Goal: Book appointment/travel/reservation

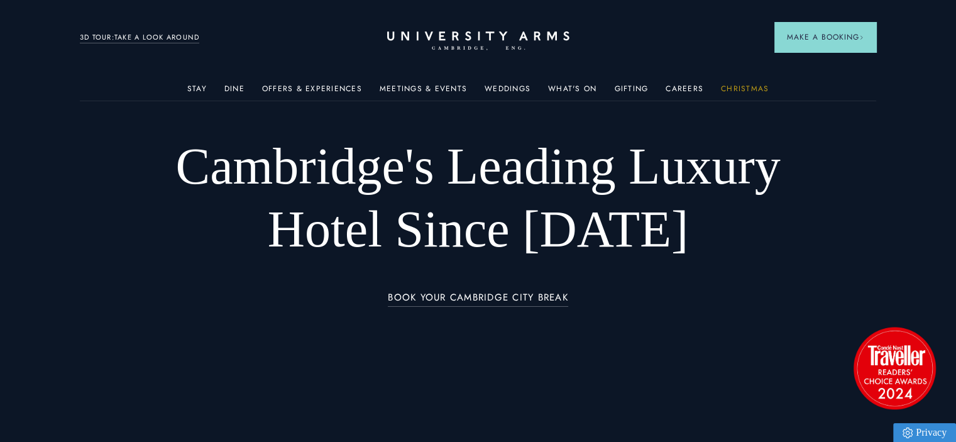
click at [733, 84] on link "Christmas" at bounding box center [745, 92] width 48 height 16
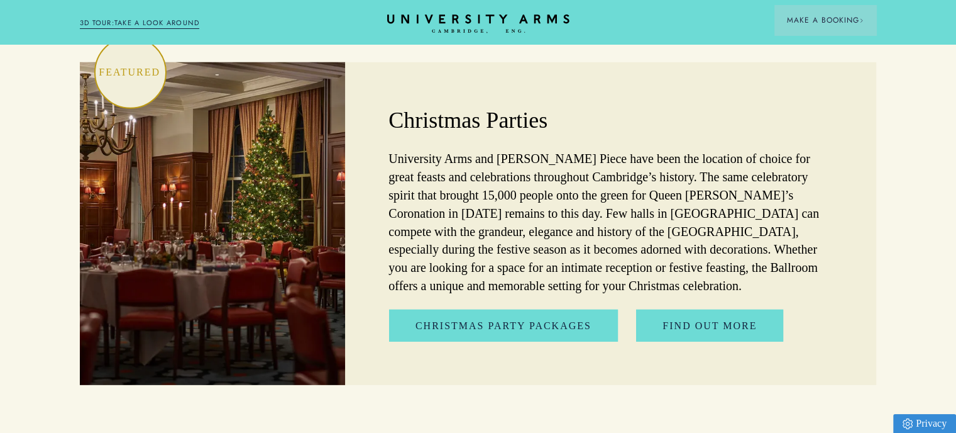
scroll to position [3647, 0]
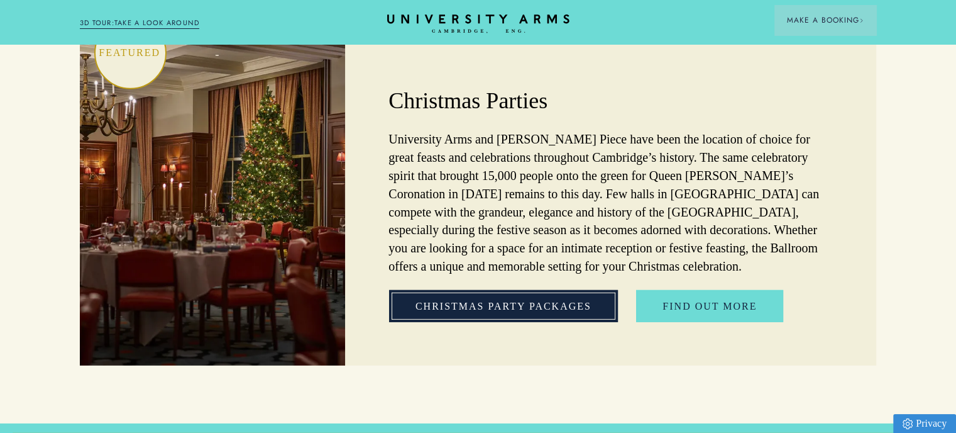
click at [570, 290] on link "Christmas Party Packages" at bounding box center [503, 306] width 229 height 33
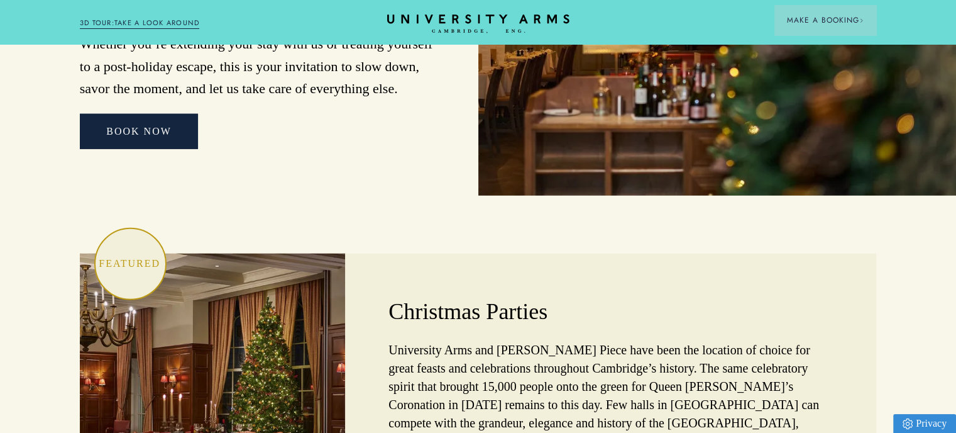
scroll to position [3459, 0]
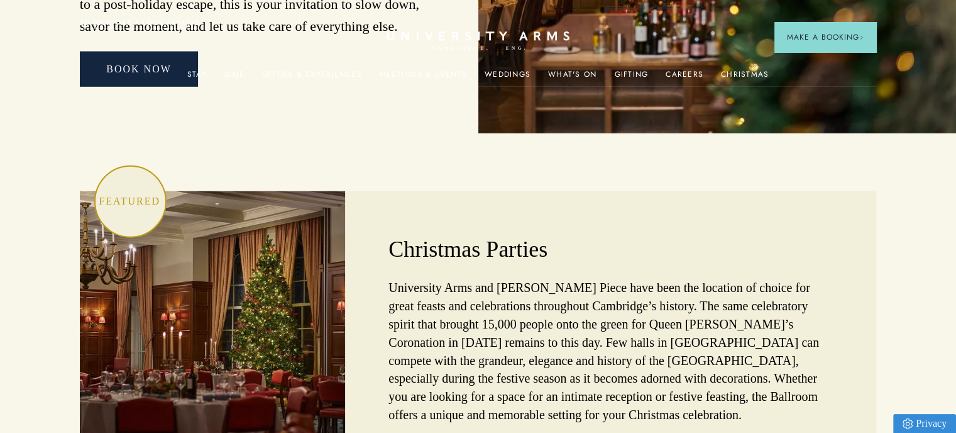
scroll to position [3521, 0]
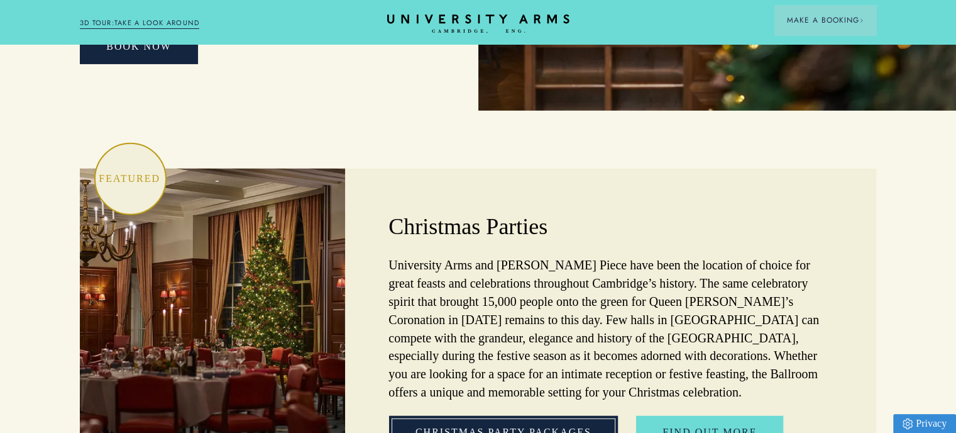
click at [504, 416] on link "Christmas Party Packages" at bounding box center [503, 432] width 229 height 33
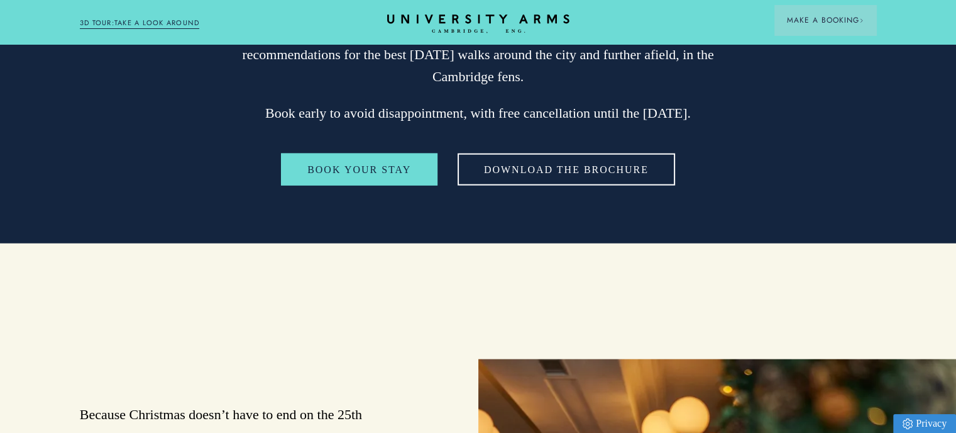
scroll to position [3038, 0]
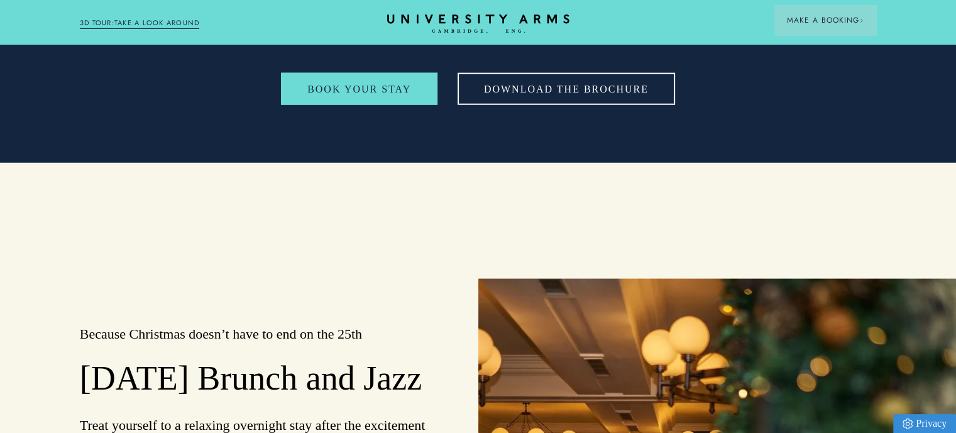
scroll to position [2913, 0]
